Goal: Information Seeking & Learning: Understand process/instructions

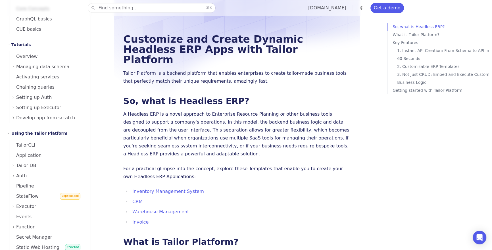
scroll to position [142, 0]
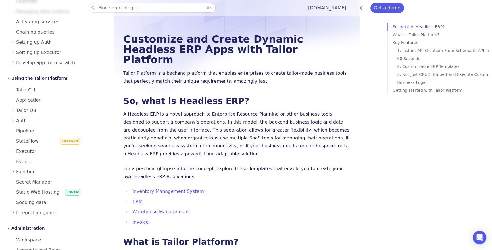
click at [33, 115] on div "Tailor DB" at bounding box center [48, 110] width 72 height 10
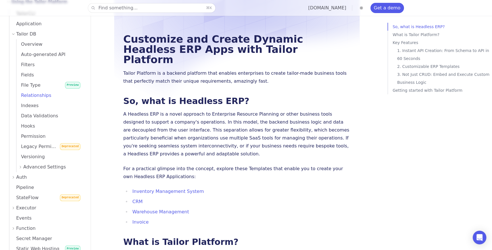
scroll to position [219, 0]
click at [42, 165] on span "Advanced Settings" at bounding box center [44, 167] width 43 height 8
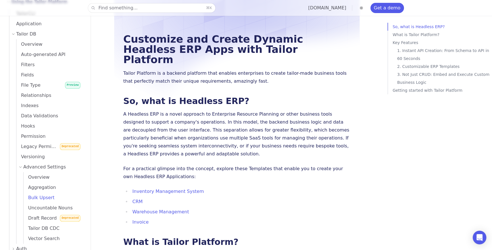
scroll to position [284, 0]
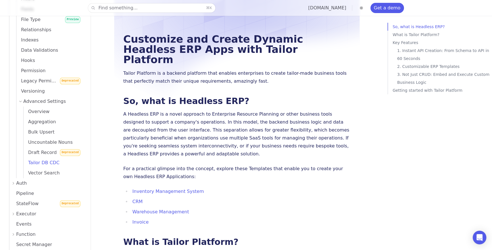
click at [45, 164] on span "Tailor DB CDC" at bounding box center [42, 162] width 36 height 5
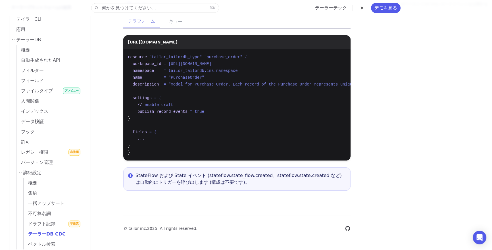
scroll to position [122, 0]
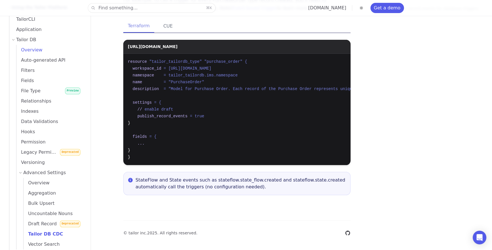
click at [57, 53] on link "Overview" at bounding box center [49, 50] width 67 height 10
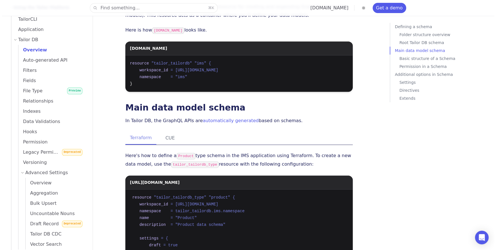
scroll to position [852, 0]
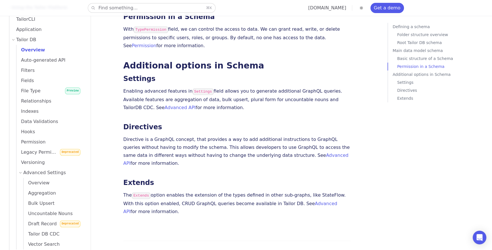
click at [165, 9] on button "Find something... ⌘ K" at bounding box center [151, 7] width 127 height 9
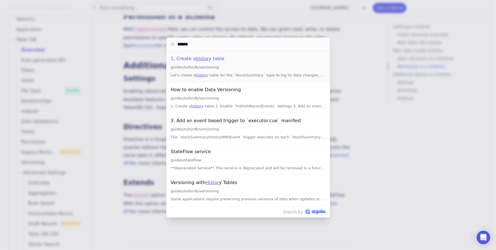
type input "*******"
click at [240, 71] on li "1. Create a history table guides/tailordb/versioning Let's create a history tab…" at bounding box center [248, 66] width 164 height 31
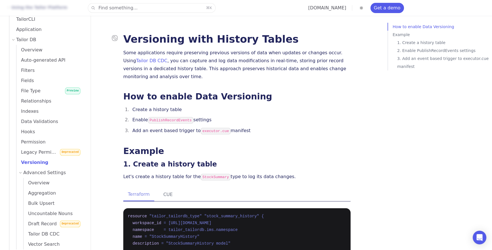
click at [117, 39] on icon at bounding box center [115, 38] width 6 height 6
